Goal: Download file/media

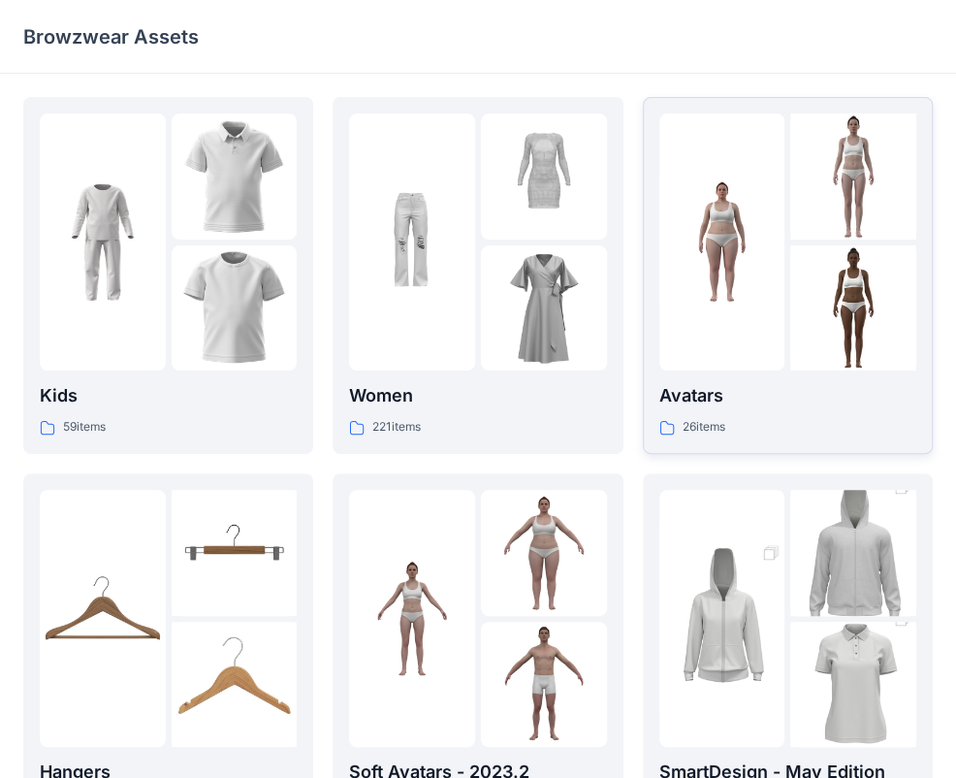
click at [749, 375] on div "Avatars 26 items" at bounding box center [787, 275] width 257 height 324
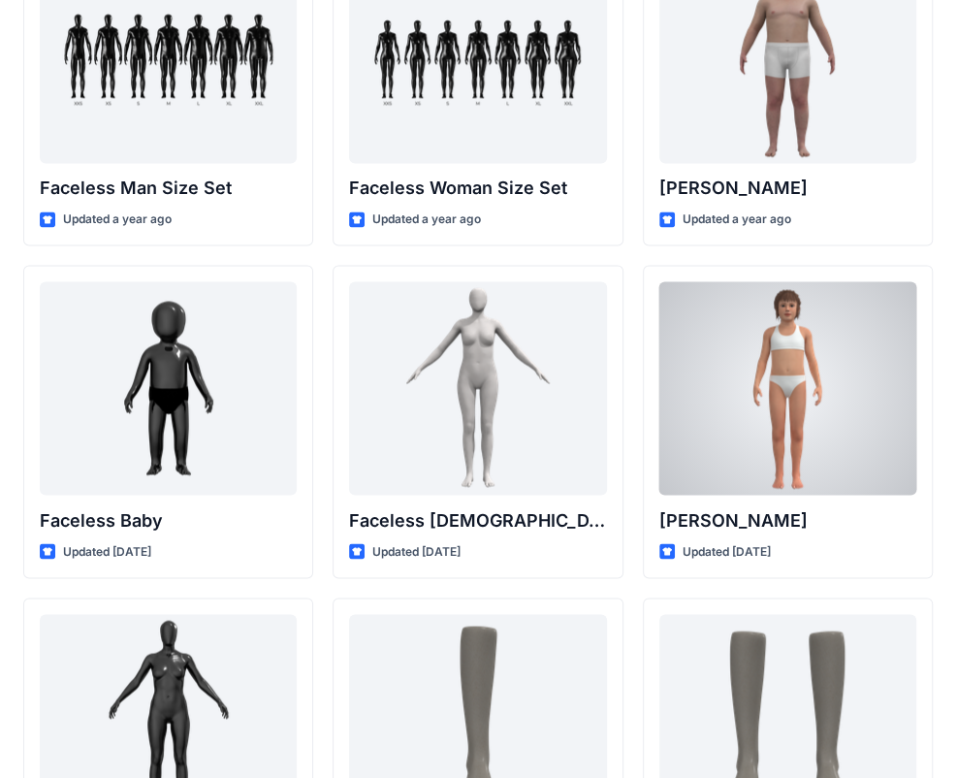
scroll to position [1164, 0]
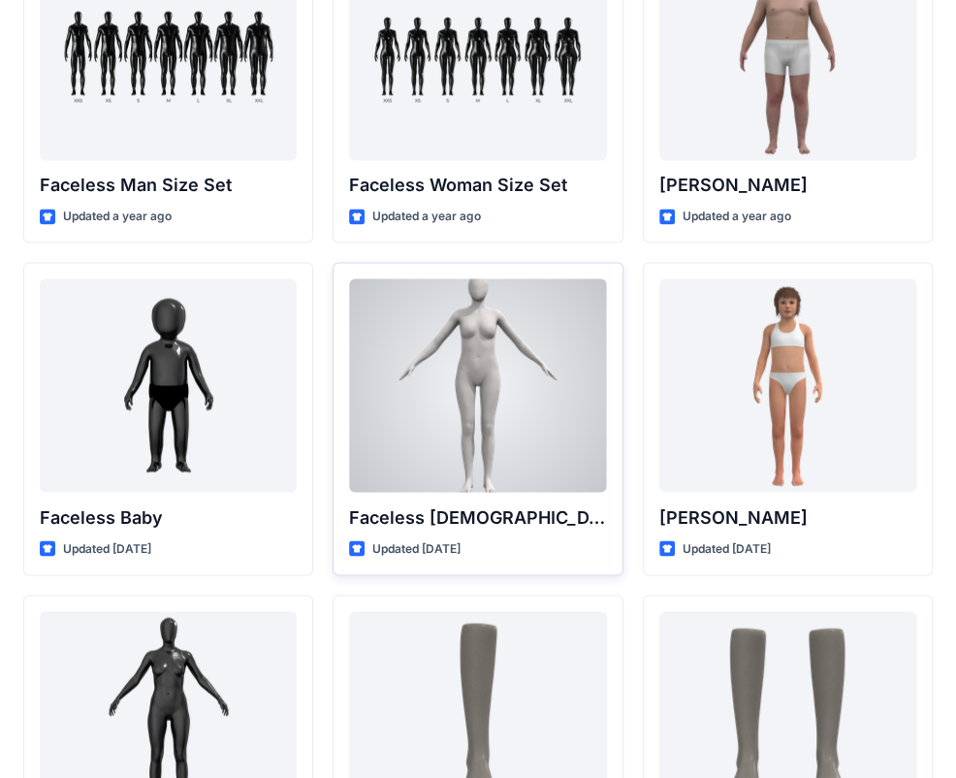
click at [548, 452] on div at bounding box center [477, 384] width 257 height 213
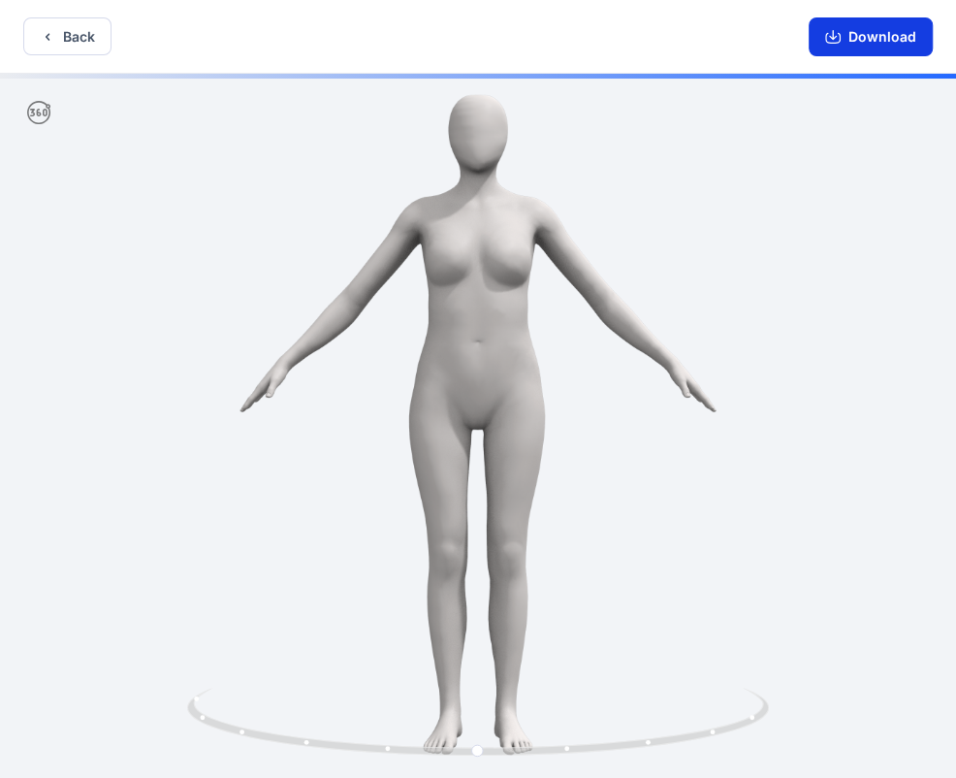
click at [865, 50] on button "Download" at bounding box center [871, 36] width 124 height 39
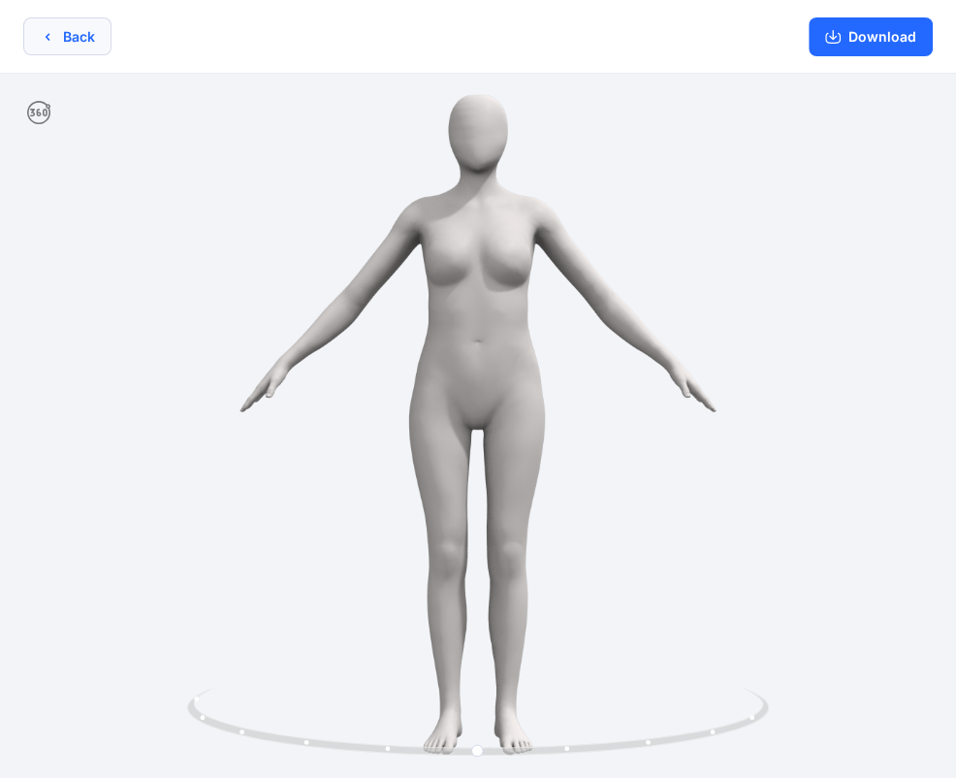
click at [48, 33] on icon "button" at bounding box center [48, 37] width 16 height 16
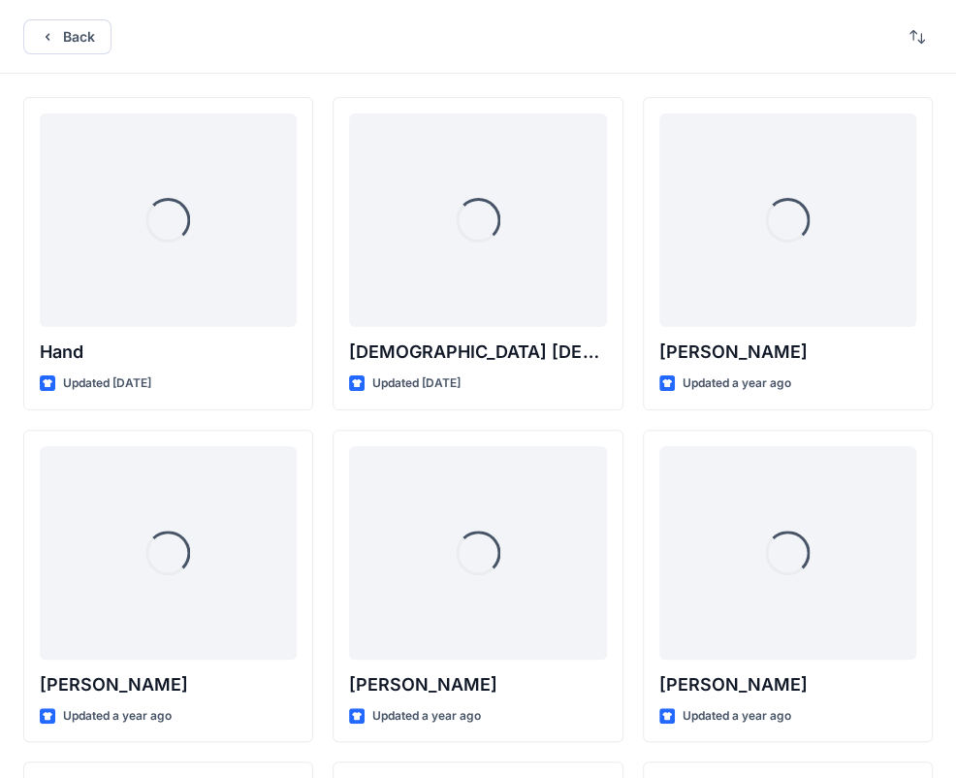
scroll to position [1164, 0]
